Goal: Task Accomplishment & Management: Use online tool/utility

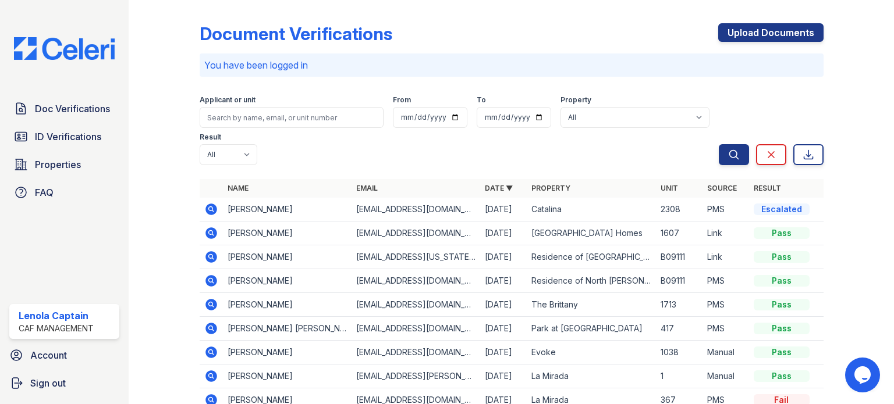
click at [456, 19] on div "Document Verifications Upload Documents You have been logged in Filter Applican…" at bounding box center [512, 257] width 624 height 505
click at [88, 144] on link "ID Verifications" at bounding box center [64, 136] width 110 height 23
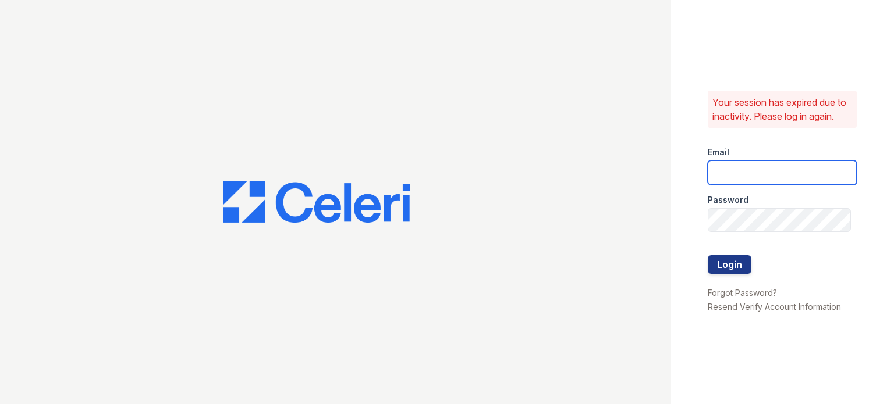
type input "lcaptain@cafmanagement.com"
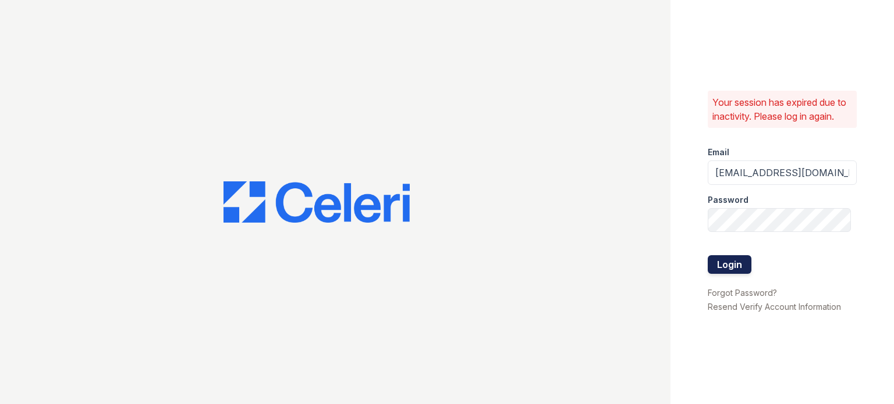
click at [735, 260] on button "Login" at bounding box center [729, 264] width 44 height 19
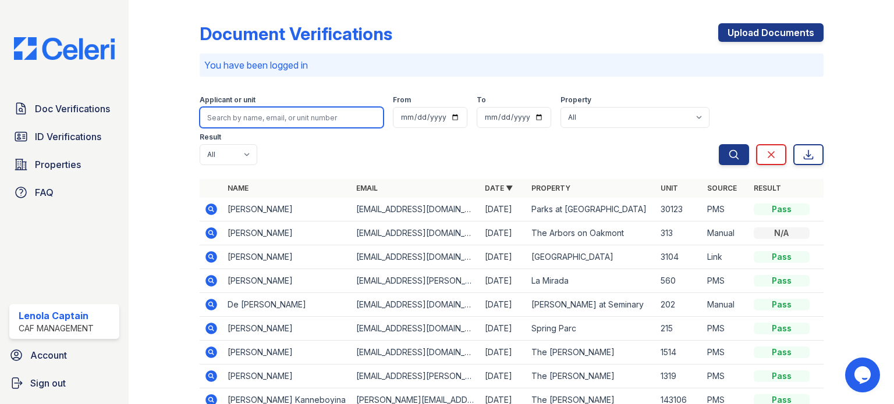
click at [258, 125] on input "search" at bounding box center [292, 117] width 184 height 21
type input "[PERSON_NAME]"
click at [719, 144] on button "Search" at bounding box center [734, 154] width 30 height 21
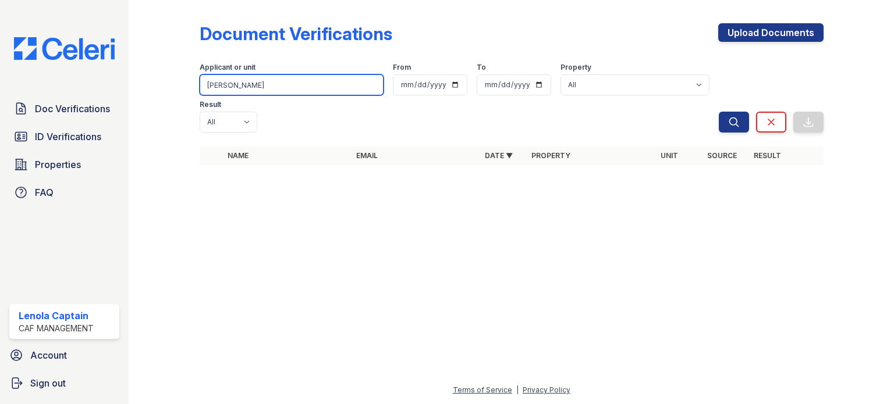
drag, startPoint x: 251, startPoint y: 89, endPoint x: 114, endPoint y: 93, distance: 136.8
click at [114, 93] on div "Doc Verifications ID Verifications Properties FAQ Lenola Captain CAF Management…" at bounding box center [447, 202] width 894 height 404
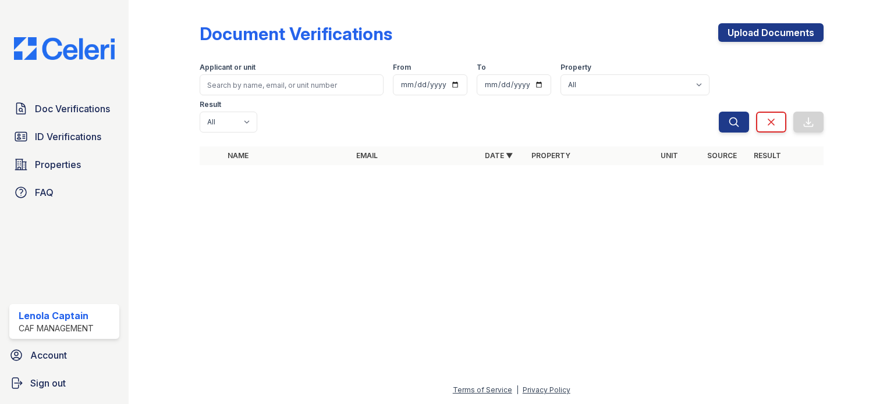
click at [643, 87] on div "Applicant or unit From To Property All 2929 Wycliff 29 [GEOGRAPHIC_DATA] Apartm…" at bounding box center [459, 95] width 519 height 74
click at [631, 76] on select "All 2929 [GEOGRAPHIC_DATA] 29 [GEOGRAPHIC_DATA] Apartments [GEOGRAPHIC_DATA] [G…" at bounding box center [634, 84] width 149 height 21
select select "4710"
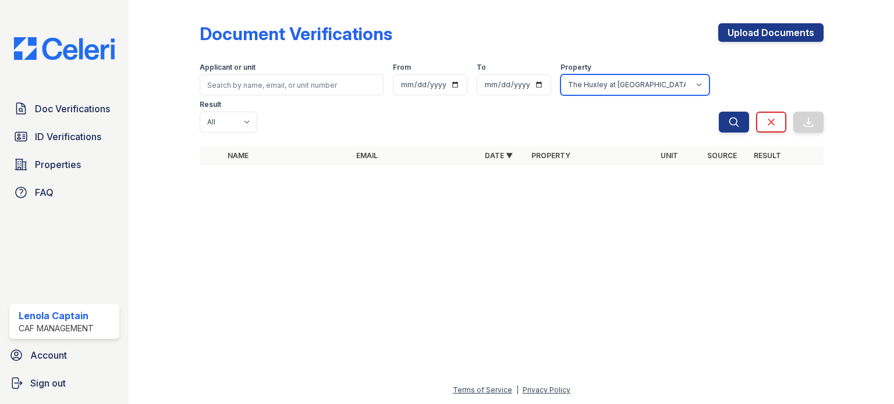
click at [560, 74] on select "All 2929 [GEOGRAPHIC_DATA] 29 [GEOGRAPHIC_DATA] Apartments [GEOGRAPHIC_DATA] [G…" at bounding box center [634, 84] width 149 height 21
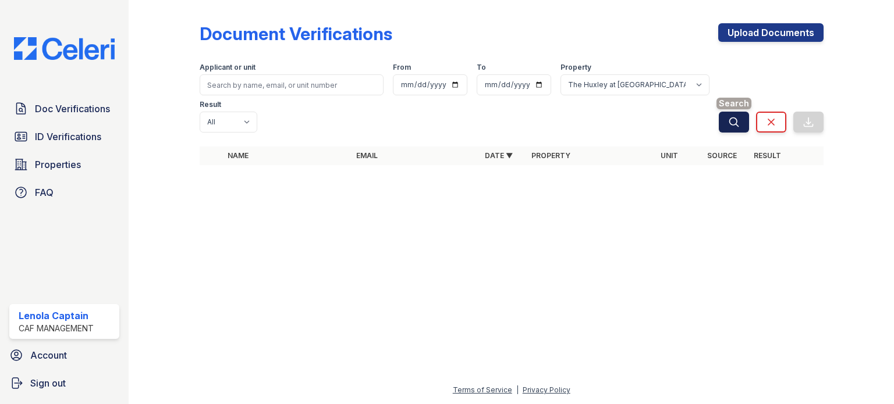
click at [731, 116] on icon "submit" at bounding box center [734, 122] width 12 height 12
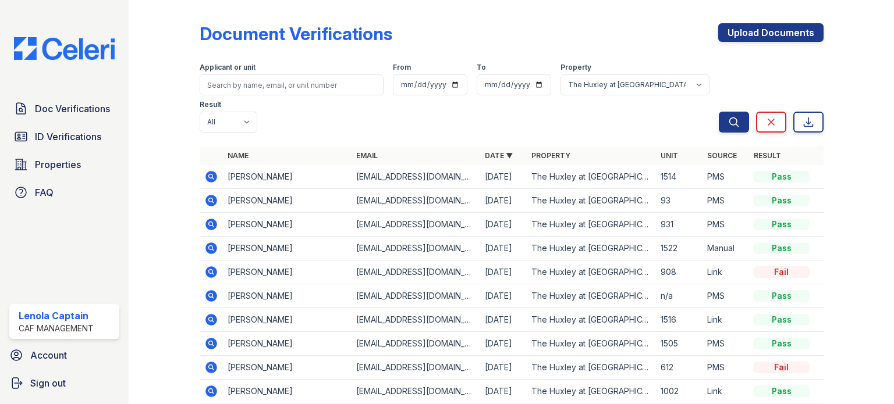
click at [627, 39] on div "Document Verifications Upload Documents" at bounding box center [512, 38] width 624 height 30
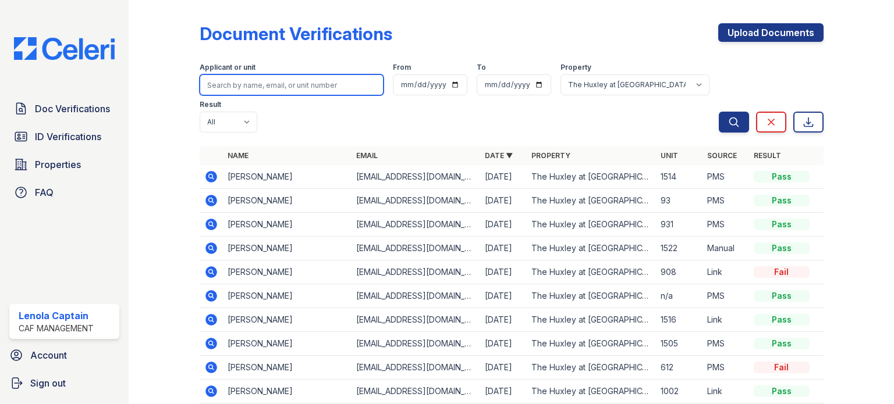
click at [294, 90] on input "search" at bounding box center [292, 84] width 184 height 21
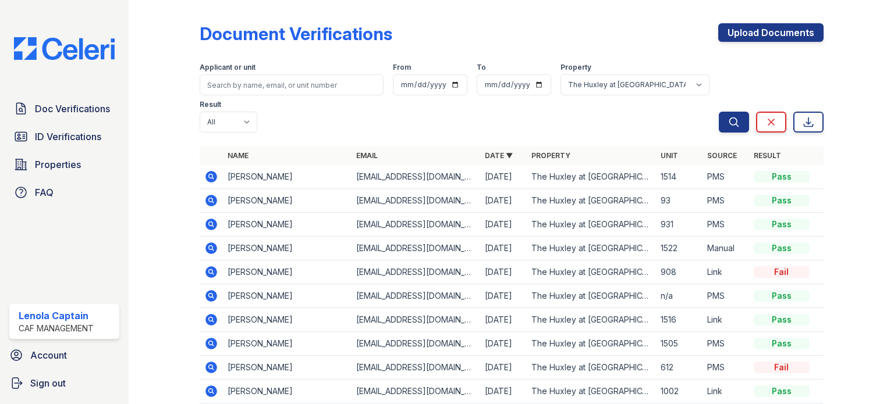
click at [604, 31] on div "Document Verifications Upload Documents" at bounding box center [512, 38] width 624 height 30
click at [58, 167] on span "Properties" at bounding box center [58, 165] width 46 height 14
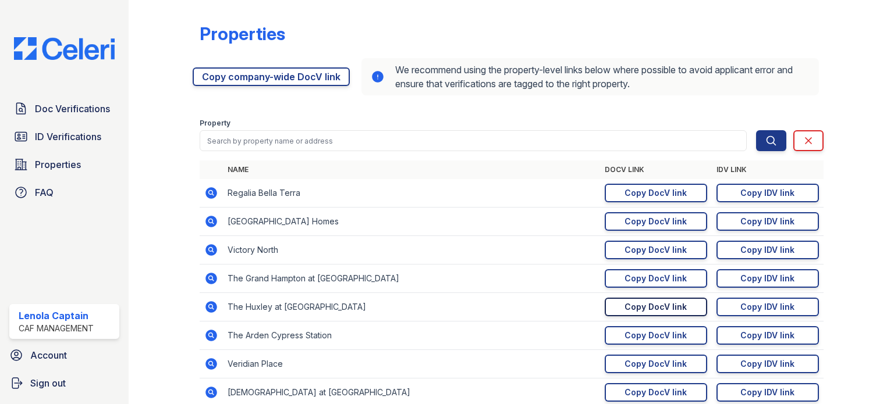
click at [661, 304] on div "Copy DocV link" at bounding box center [655, 307] width 62 height 12
click at [876, 56] on div "Properties [URL][DOMAIN_NAME] Copy company-wide DocV link We recommend using th…" at bounding box center [511, 202] width 765 height 404
click at [771, 306] on div "Copy IDV link" at bounding box center [767, 307] width 54 height 12
